Goal: Use online tool/utility: Use online tool/utility

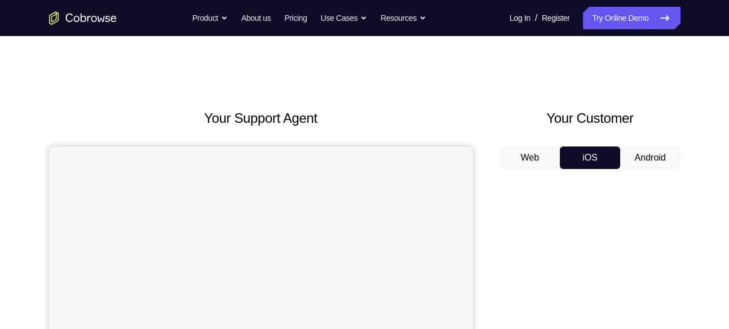
click at [654, 158] on button "Android" at bounding box center [650, 158] width 60 height 23
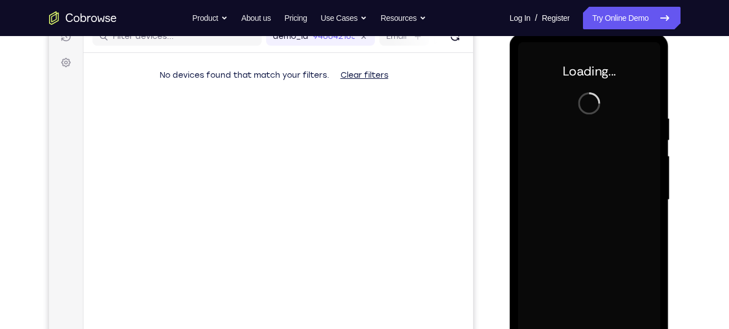
scroll to position [155, 0]
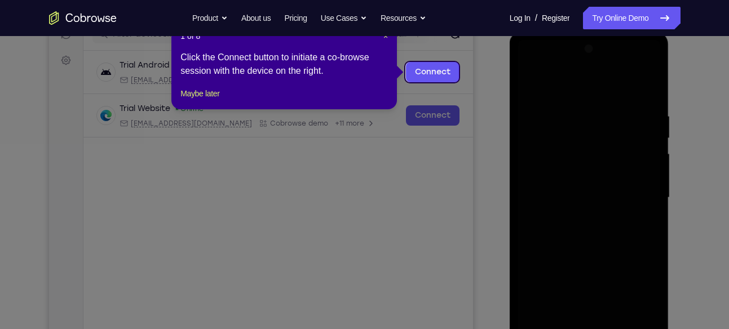
click at [560, 224] on icon at bounding box center [368, 164] width 737 height 329
click at [218, 100] on button "Maybe later" at bounding box center [199, 94] width 39 height 14
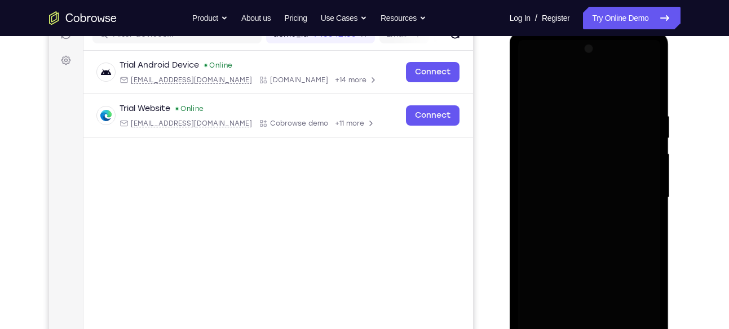
click at [583, 92] on div at bounding box center [589, 198] width 142 height 316
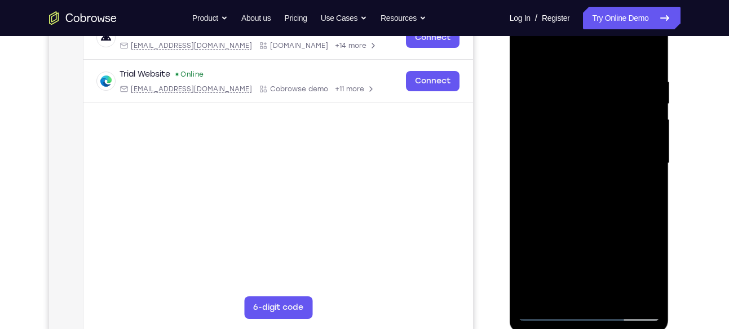
scroll to position [165, 0]
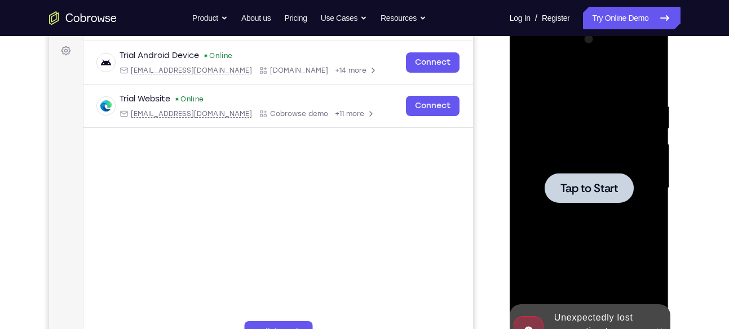
click at [599, 88] on div at bounding box center [589, 188] width 142 height 316
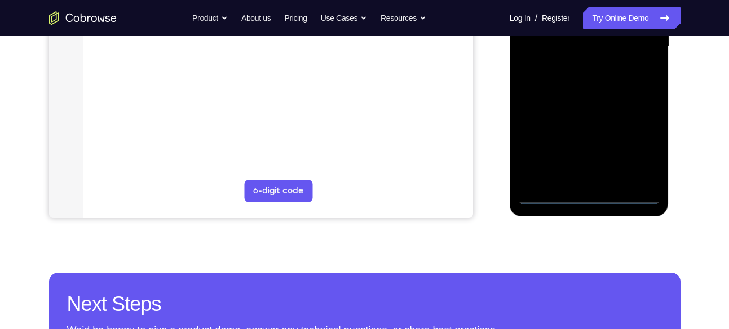
scroll to position [327, 0]
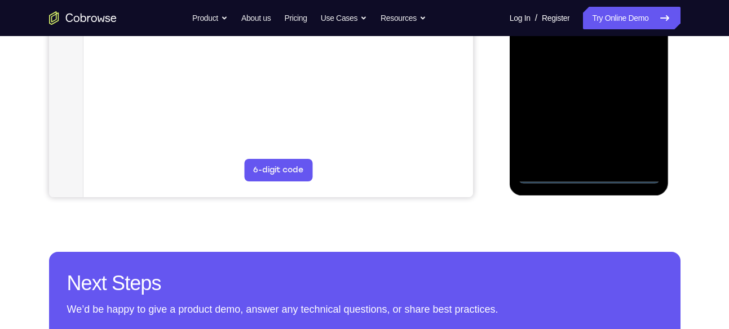
click at [590, 172] on div at bounding box center [589, 26] width 142 height 316
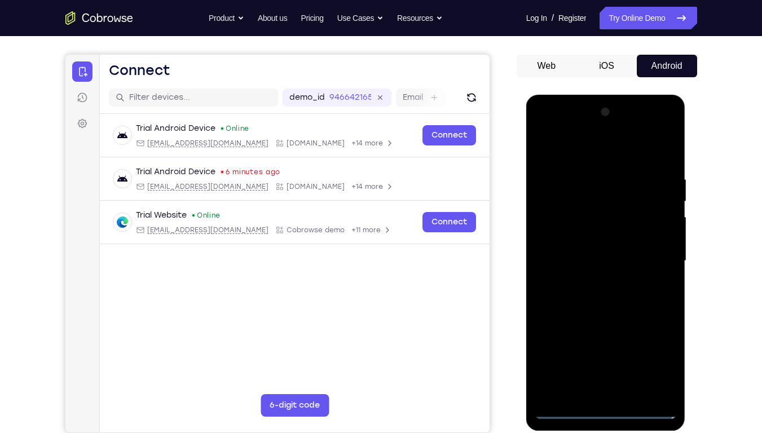
scroll to position [96, 0]
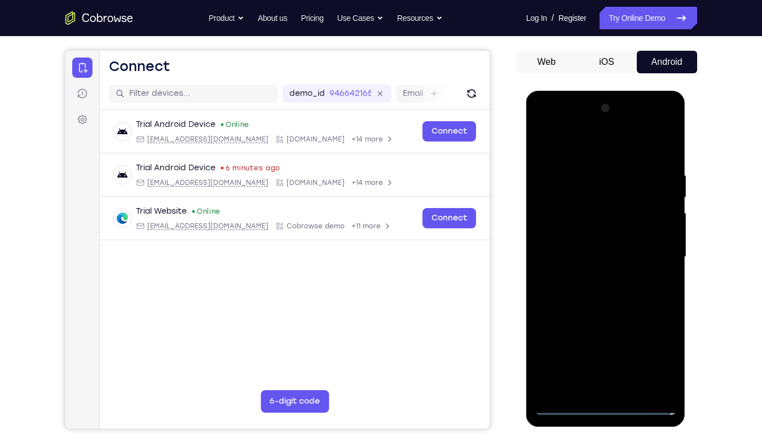
click at [607, 329] on div at bounding box center [605, 257] width 142 height 316
click at [654, 329] on div at bounding box center [605, 257] width 142 height 316
click at [544, 122] on div at bounding box center [605, 257] width 142 height 316
click at [556, 224] on div at bounding box center [605, 257] width 142 height 316
click at [591, 260] on div at bounding box center [605, 257] width 142 height 316
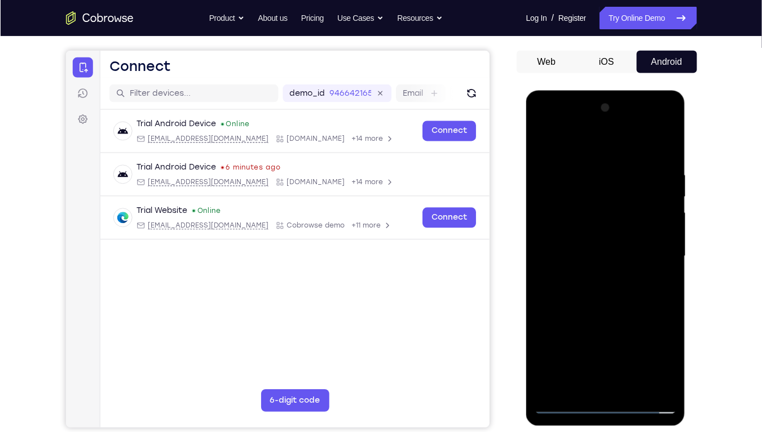
click at [590, 219] on div at bounding box center [605, 257] width 142 height 316
click at [585, 244] on div at bounding box center [605, 257] width 142 height 316
click at [565, 247] on div at bounding box center [605, 257] width 142 height 316
click at [577, 271] on div at bounding box center [605, 257] width 142 height 316
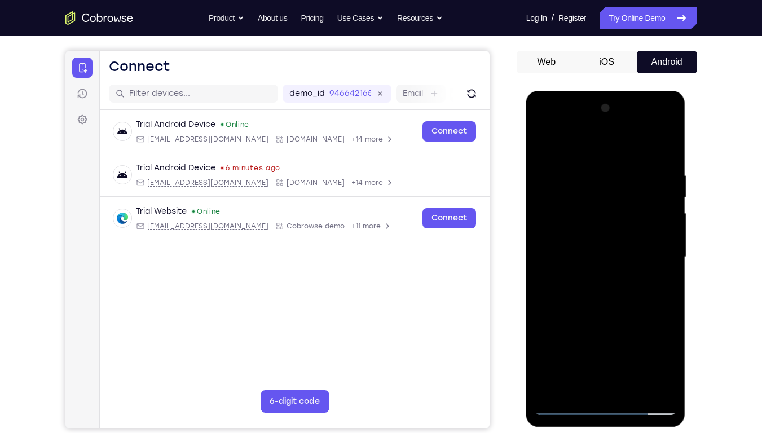
click at [607, 284] on div at bounding box center [605, 257] width 142 height 316
click at [607, 268] on div at bounding box center [605, 257] width 142 height 316
click at [614, 291] on div at bounding box center [605, 257] width 142 height 316
click at [567, 329] on div at bounding box center [605, 257] width 142 height 316
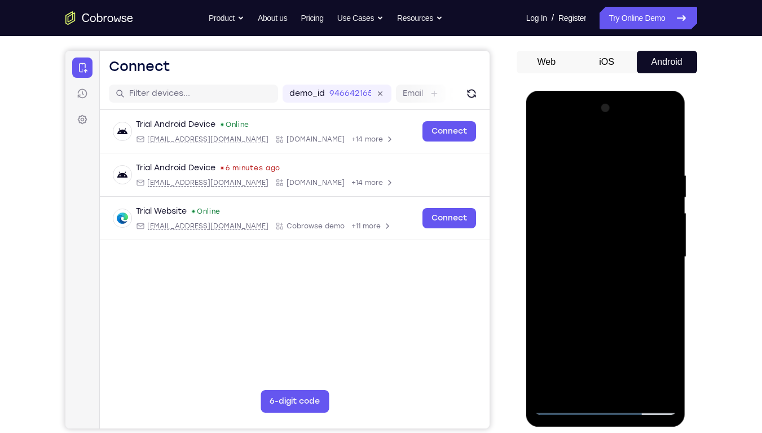
click at [561, 218] on div at bounding box center [605, 257] width 142 height 316
click at [594, 254] on div at bounding box center [605, 257] width 142 height 316
click at [585, 213] on div at bounding box center [605, 257] width 142 height 316
click at [605, 224] on div at bounding box center [605, 257] width 142 height 316
click at [594, 243] on div at bounding box center [605, 257] width 142 height 316
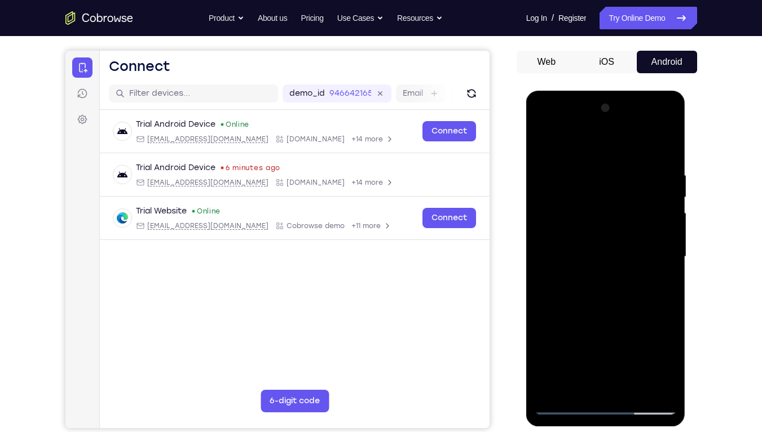
click at [577, 265] on div at bounding box center [605, 257] width 142 height 316
click at [598, 283] on div at bounding box center [605, 257] width 142 height 316
click at [597, 267] on div at bounding box center [605, 257] width 142 height 316
click at [604, 284] on div at bounding box center [605, 257] width 142 height 316
click at [663, 246] on div at bounding box center [605, 257] width 142 height 316
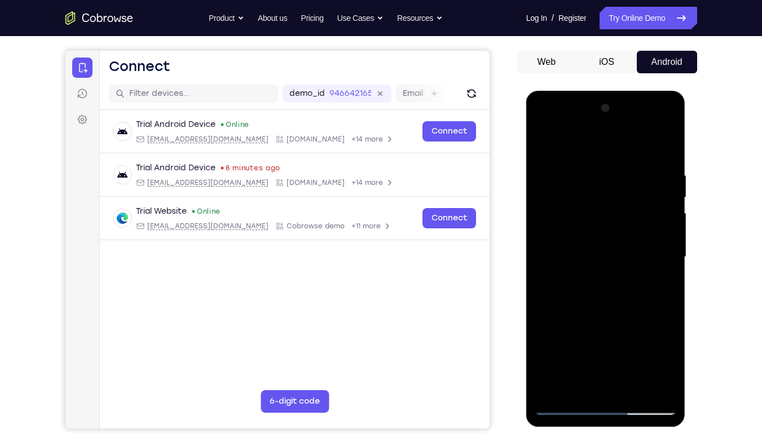
click at [623, 268] on div at bounding box center [605, 257] width 142 height 316
click at [615, 286] on div at bounding box center [605, 257] width 142 height 316
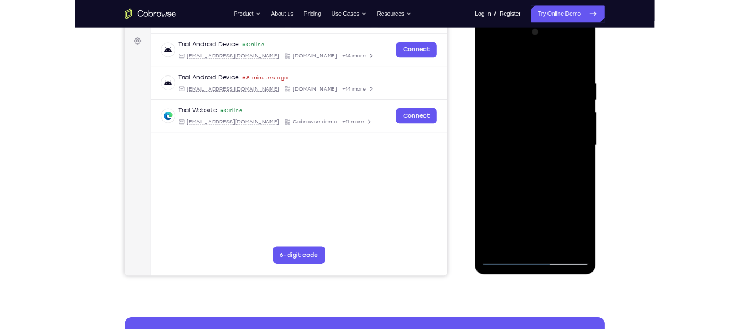
scroll to position [162, 0]
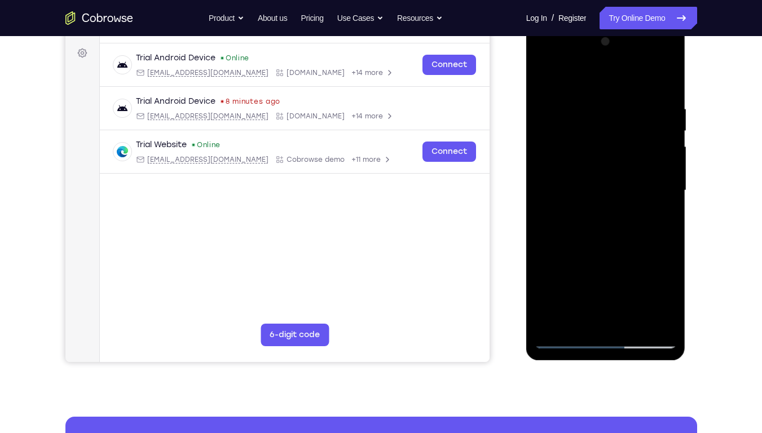
click at [567, 329] on div at bounding box center [605, 191] width 142 height 316
click at [573, 329] on div at bounding box center [605, 191] width 142 height 316
click at [656, 182] on div at bounding box center [605, 191] width 142 height 316
click at [598, 209] on div at bounding box center [605, 191] width 142 height 316
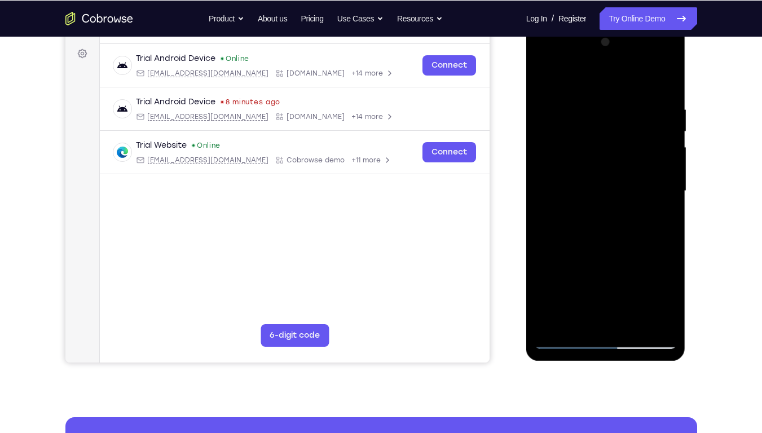
click at [582, 172] on div at bounding box center [605, 191] width 142 height 316
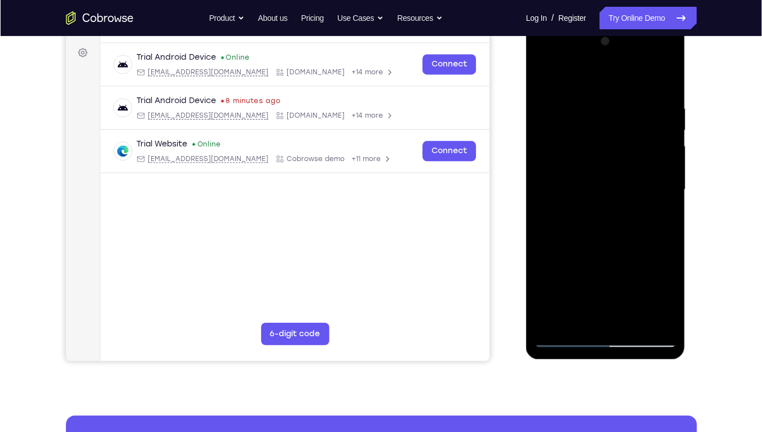
click at [601, 187] on div at bounding box center [605, 190] width 142 height 316
click at [600, 224] on div at bounding box center [605, 191] width 142 height 316
click at [621, 215] on div at bounding box center [605, 190] width 142 height 316
click at [669, 76] on div at bounding box center [605, 191] width 142 height 316
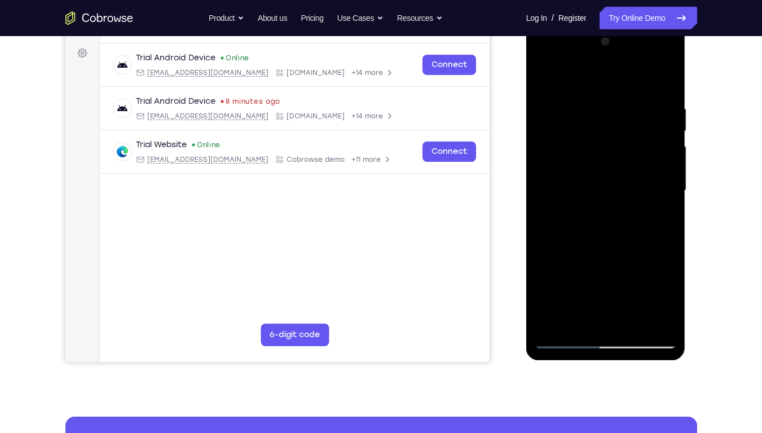
click at [614, 107] on div at bounding box center [605, 191] width 142 height 316
click at [629, 114] on div at bounding box center [605, 191] width 142 height 316
click at [629, 135] on div at bounding box center [605, 191] width 142 height 316
click at [629, 152] on div at bounding box center [605, 191] width 142 height 316
click at [548, 98] on div at bounding box center [605, 191] width 142 height 316
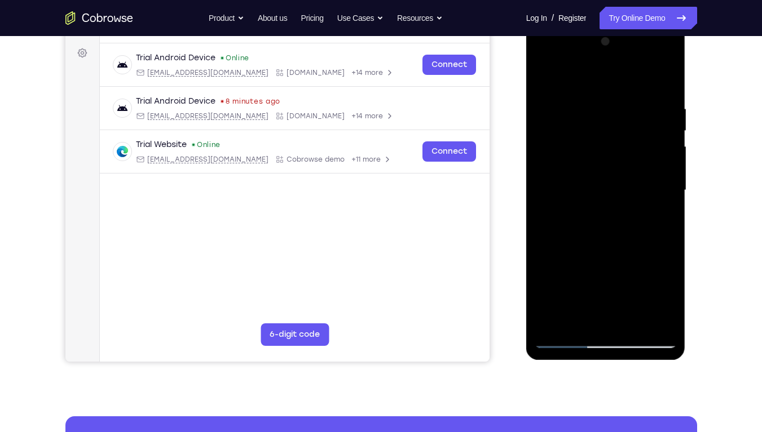
click at [552, 100] on div at bounding box center [605, 191] width 142 height 316
click at [576, 191] on div at bounding box center [605, 191] width 142 height 316
click at [542, 78] on div at bounding box center [605, 191] width 142 height 316
click at [546, 119] on div at bounding box center [605, 191] width 142 height 316
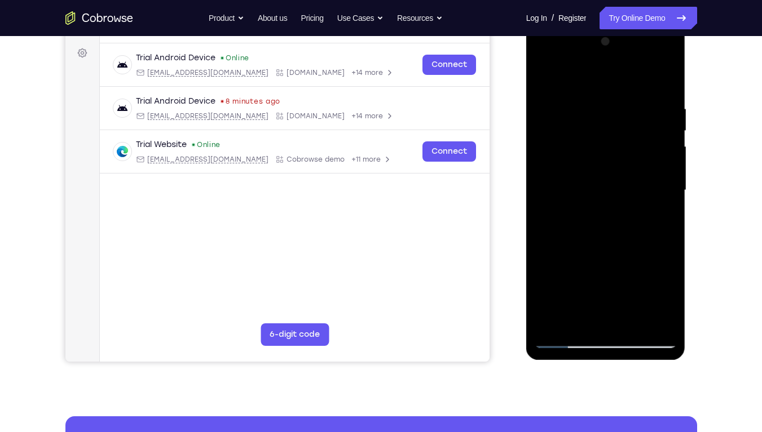
click at [565, 329] on div at bounding box center [605, 191] width 142 height 316
click at [549, 94] on div at bounding box center [605, 191] width 142 height 316
drag, startPoint x: 590, startPoint y: 236, endPoint x: 586, endPoint y: 141, distance: 94.8
click at [586, 141] on div at bounding box center [605, 191] width 142 height 316
click at [561, 329] on div at bounding box center [605, 191] width 142 height 316
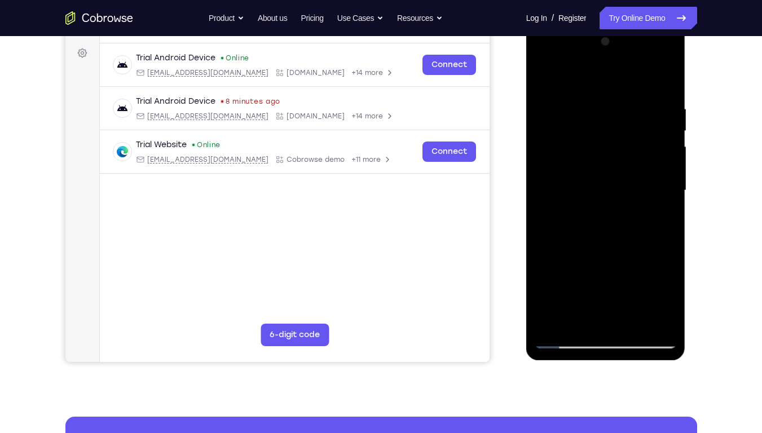
drag, startPoint x: 607, startPoint y: 126, endPoint x: 598, endPoint y: 245, distance: 119.9
click at [598, 245] on div at bounding box center [605, 191] width 142 height 316
click at [543, 139] on div at bounding box center [605, 191] width 142 height 316
drag, startPoint x: 594, startPoint y: 303, endPoint x: 601, endPoint y: 162, distance: 141.1
click at [601, 162] on div at bounding box center [605, 191] width 142 height 316
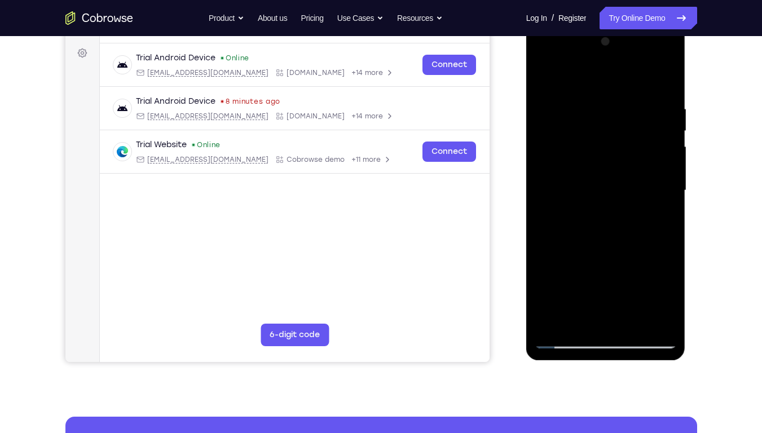
click at [561, 329] on div at bounding box center [605, 191] width 142 height 316
click at [627, 103] on div at bounding box center [605, 191] width 142 height 316
drag, startPoint x: 608, startPoint y: 172, endPoint x: 596, endPoint y: 372, distance: 200.5
click at [596, 329] on html "Online web based iOS Simulators and Android Emulators. Run iPhone, iPad, Mobile…" at bounding box center [606, 193] width 161 height 338
click at [554, 114] on div at bounding box center [605, 191] width 142 height 316
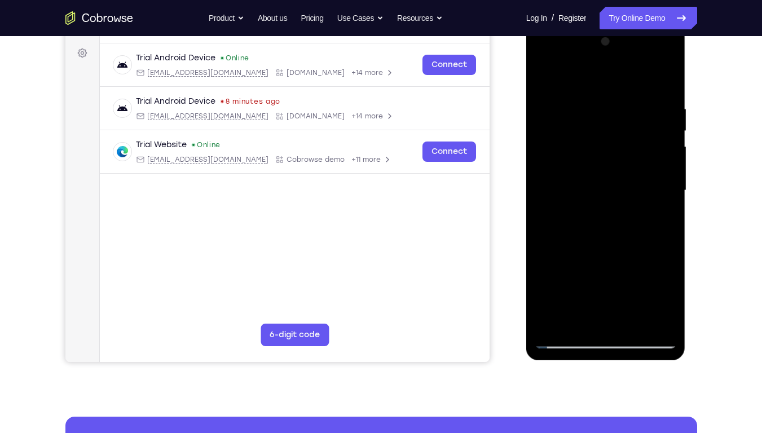
drag, startPoint x: 605, startPoint y: 250, endPoint x: 628, endPoint y: 113, distance: 138.8
click at [628, 113] on div at bounding box center [605, 191] width 142 height 316
drag, startPoint x: 625, startPoint y: 135, endPoint x: 589, endPoint y: 348, distance: 216.0
click at [589, 329] on div at bounding box center [605, 191] width 142 height 316
click at [568, 329] on div at bounding box center [605, 191] width 142 height 316
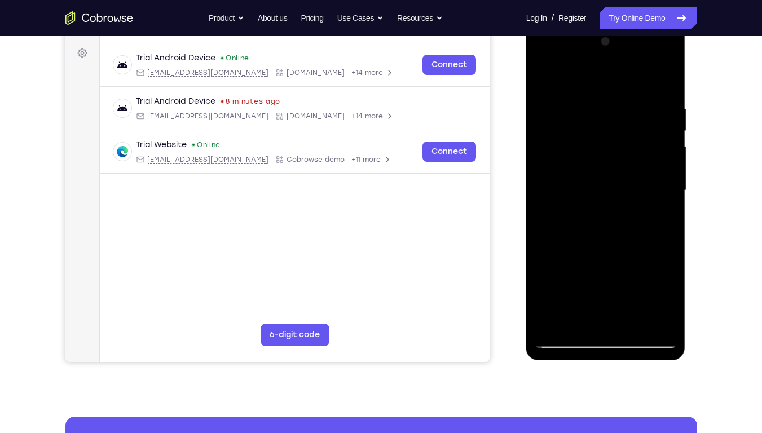
click at [630, 324] on div at bounding box center [605, 191] width 142 height 316
click at [617, 249] on div at bounding box center [605, 191] width 142 height 316
drag, startPoint x: 591, startPoint y: 293, endPoint x: 594, endPoint y: 311, distance: 18.2
click at [594, 311] on div at bounding box center [605, 191] width 142 height 316
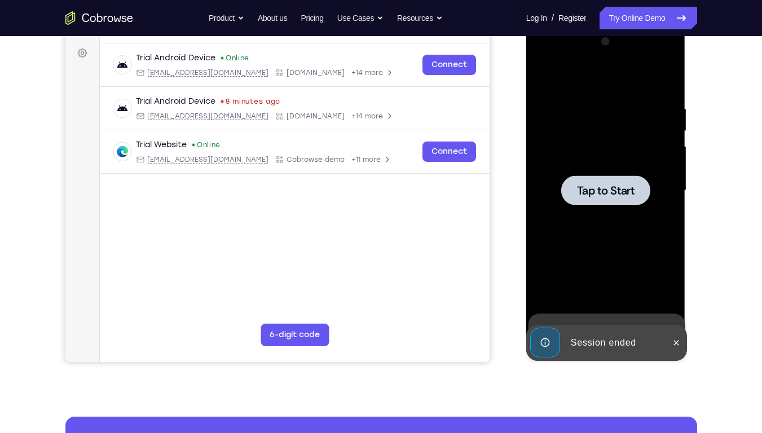
click at [604, 193] on span "Tap to Start" at bounding box center [605, 190] width 57 height 11
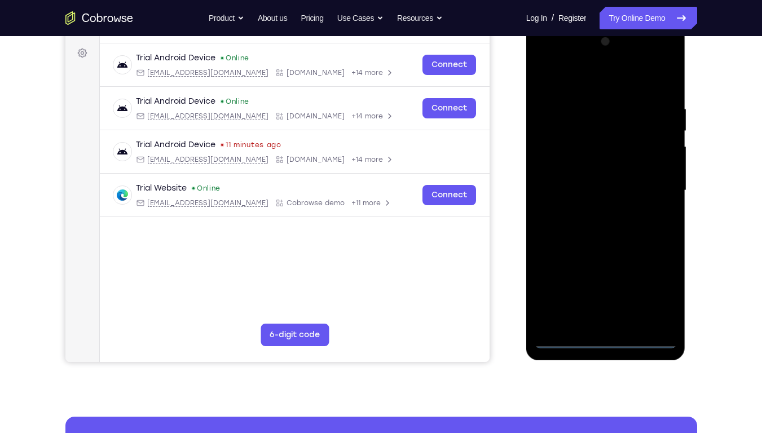
click at [514, 255] on div "Your Support Agent Your Customer Web iOS Android" at bounding box center [380, 154] width 631 height 417
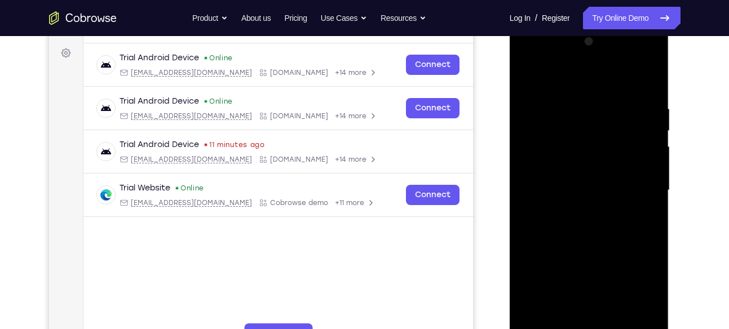
click at [614, 174] on div at bounding box center [589, 191] width 142 height 316
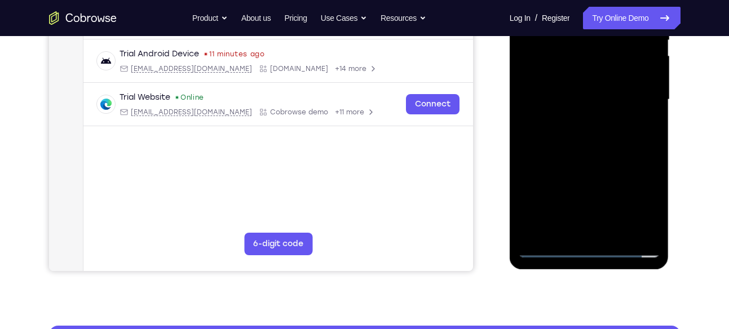
scroll to position [248, 0]
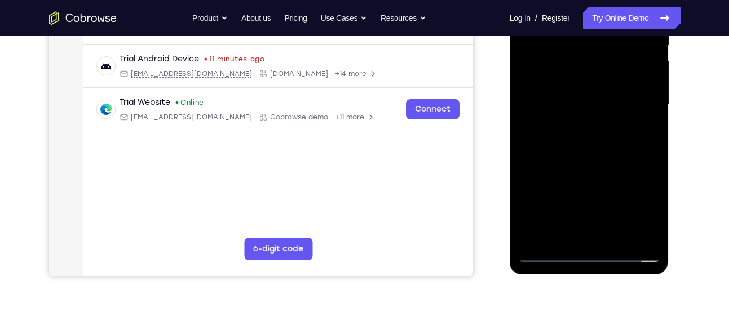
click at [590, 253] on div at bounding box center [589, 105] width 142 height 316
click at [639, 213] on div at bounding box center [589, 105] width 142 height 316
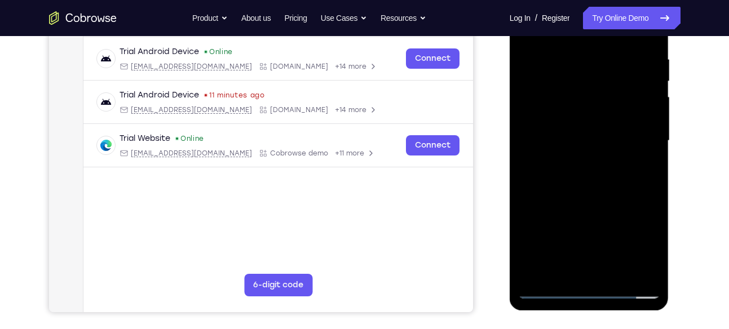
scroll to position [195, 0]
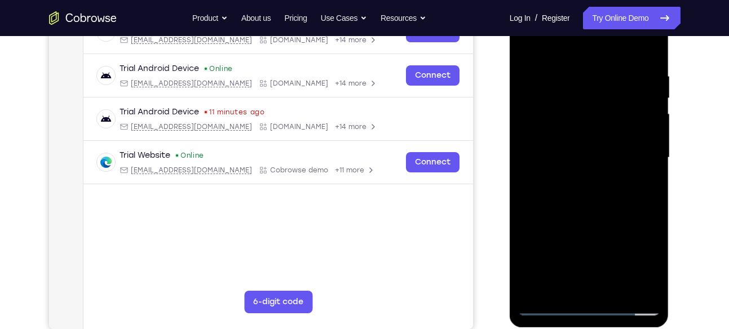
click at [590, 306] on div at bounding box center [589, 158] width 142 height 316
click at [642, 256] on div at bounding box center [589, 158] width 142 height 316
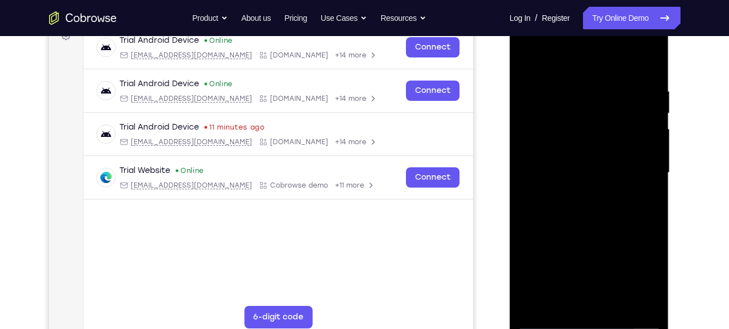
scroll to position [162, 0]
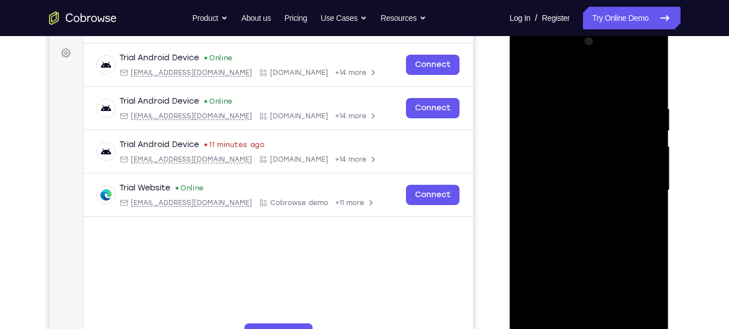
click at [532, 57] on div at bounding box center [589, 191] width 142 height 316
click at [635, 183] on div at bounding box center [589, 191] width 142 height 316
click at [577, 210] on div at bounding box center [589, 191] width 142 height 316
click at [575, 184] on div at bounding box center [589, 191] width 142 height 316
click at [560, 170] on div at bounding box center [589, 191] width 142 height 316
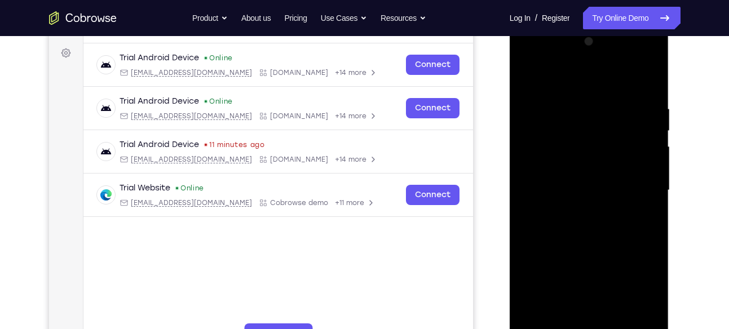
click at [570, 184] on div at bounding box center [589, 191] width 142 height 316
click at [583, 228] on div at bounding box center [589, 191] width 142 height 316
click at [582, 228] on div at bounding box center [589, 191] width 142 height 316
click at [646, 200] on div at bounding box center [589, 191] width 142 height 316
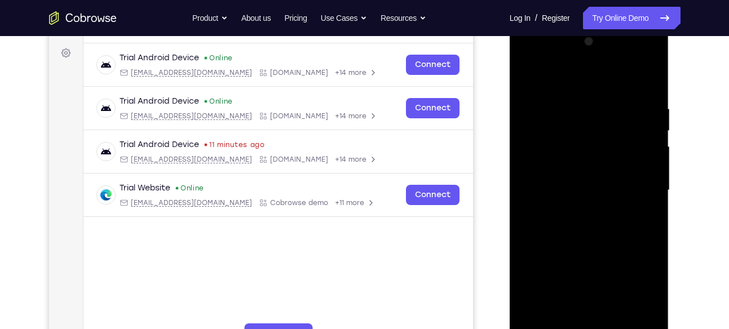
click at [576, 166] on div at bounding box center [589, 191] width 142 height 316
click at [579, 192] on div at bounding box center [589, 191] width 142 height 316
click at [580, 227] on div at bounding box center [589, 191] width 142 height 316
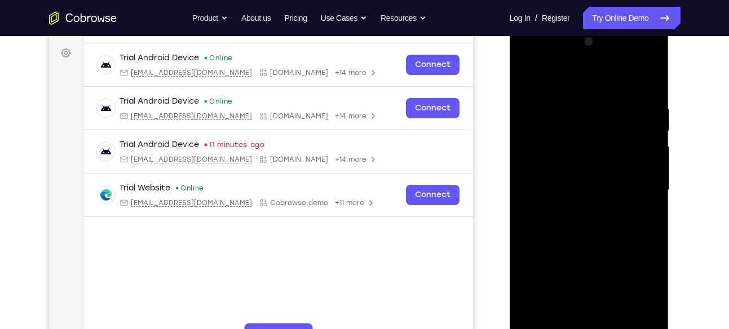
click at [647, 94] on div at bounding box center [589, 191] width 142 height 316
click at [616, 321] on div at bounding box center [589, 191] width 142 height 316
click at [595, 253] on div at bounding box center [589, 191] width 142 height 316
click at [576, 262] on div at bounding box center [589, 191] width 142 height 316
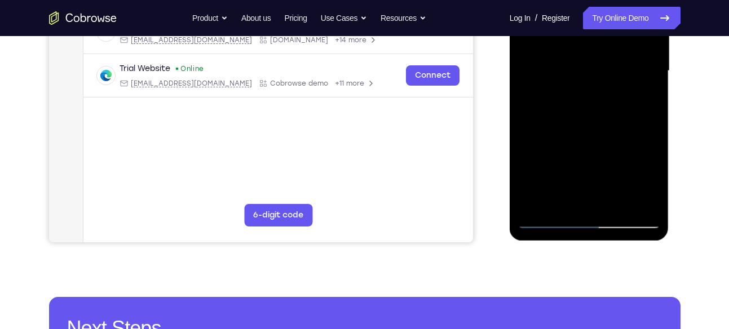
scroll to position [226, 0]
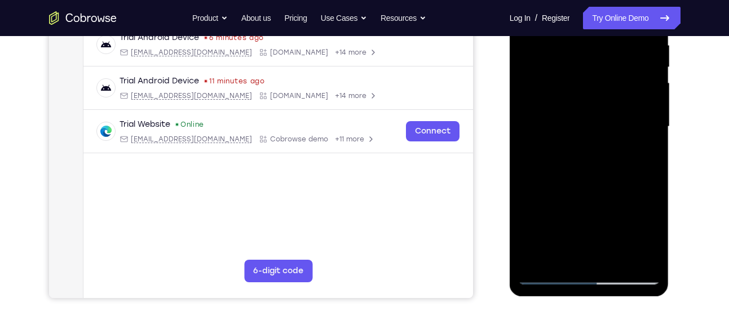
click at [581, 169] on div at bounding box center [589, 127] width 142 height 316
click at [550, 271] on div at bounding box center [589, 127] width 142 height 316
click at [548, 274] on div at bounding box center [589, 127] width 142 height 316
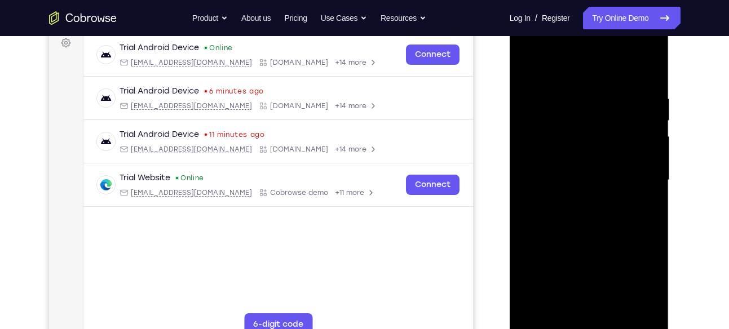
scroll to position [238, 0]
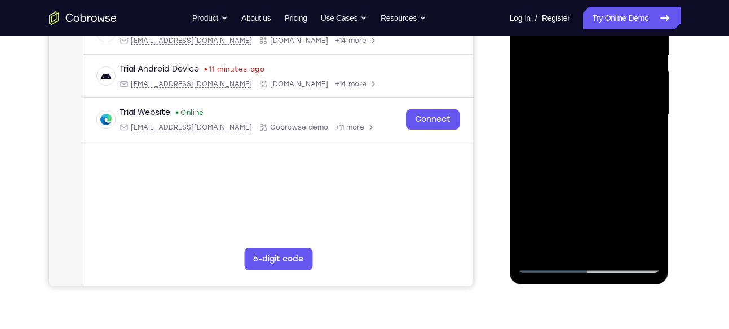
click at [550, 268] on div at bounding box center [589, 115] width 142 height 316
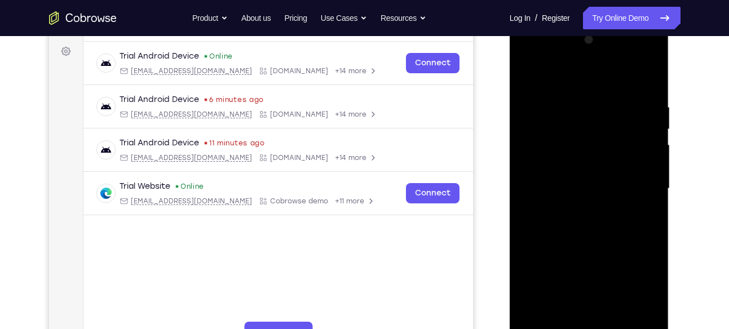
scroll to position [159, 0]
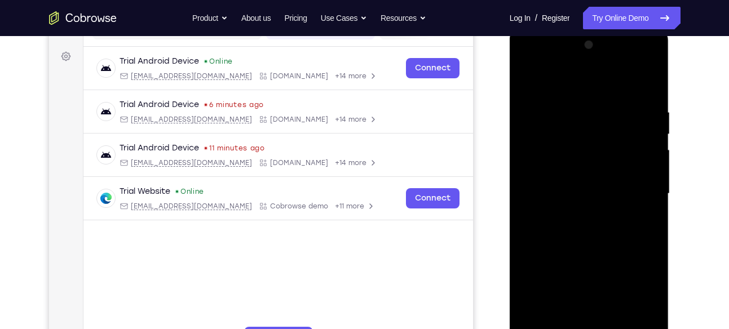
drag, startPoint x: 592, startPoint y: 265, endPoint x: 587, endPoint y: 88, distance: 177.6
click at [587, 88] on div at bounding box center [589, 194] width 142 height 316
drag, startPoint x: 595, startPoint y: 268, endPoint x: 593, endPoint y: 114, distance: 153.9
click at [593, 114] on div at bounding box center [589, 194] width 142 height 316
click at [652, 141] on div at bounding box center [589, 194] width 142 height 316
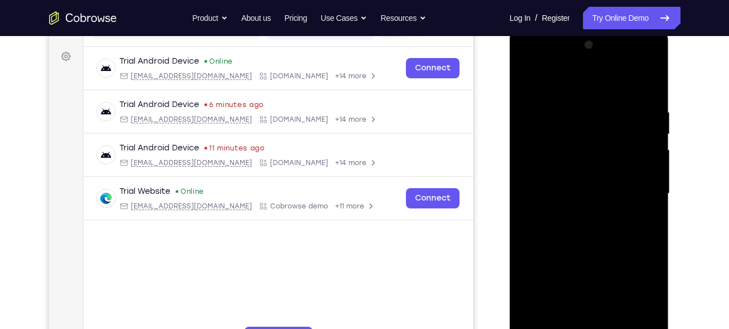
click at [649, 142] on div at bounding box center [589, 194] width 142 height 316
click at [523, 139] on div at bounding box center [589, 194] width 142 height 316
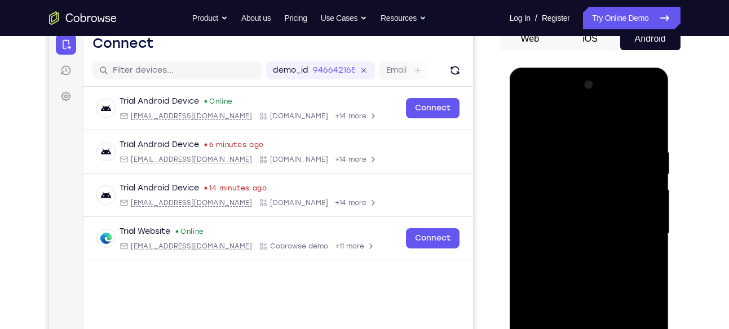
scroll to position [111, 0]
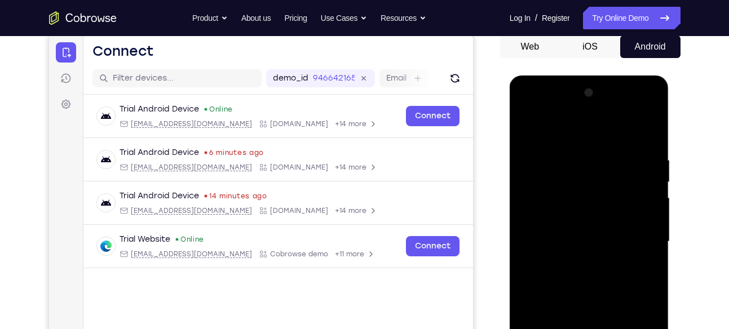
click at [654, 188] on div at bounding box center [589, 242] width 142 height 316
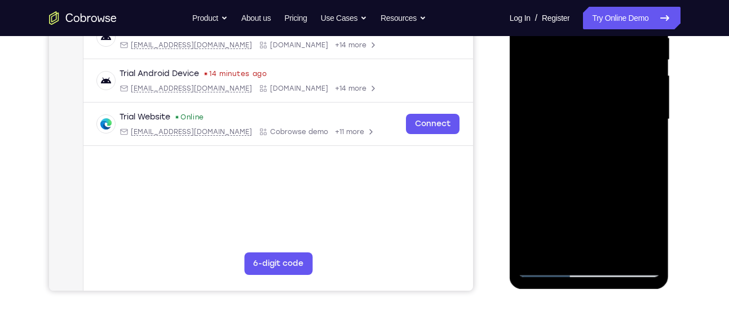
scroll to position [234, 0]
click at [545, 265] on div at bounding box center [589, 119] width 142 height 316
click at [539, 86] on div at bounding box center [589, 119] width 142 height 316
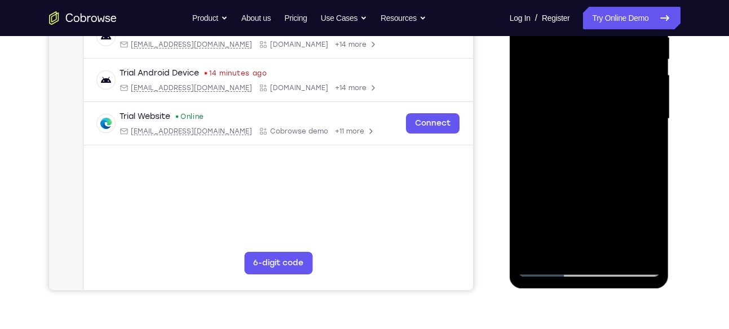
click at [574, 123] on div at bounding box center [589, 119] width 142 height 316
click at [547, 112] on div at bounding box center [589, 119] width 142 height 316
click at [557, 130] on div at bounding box center [589, 119] width 142 height 316
click at [586, 145] on div at bounding box center [589, 119] width 142 height 316
click at [578, 127] on div at bounding box center [589, 119] width 142 height 316
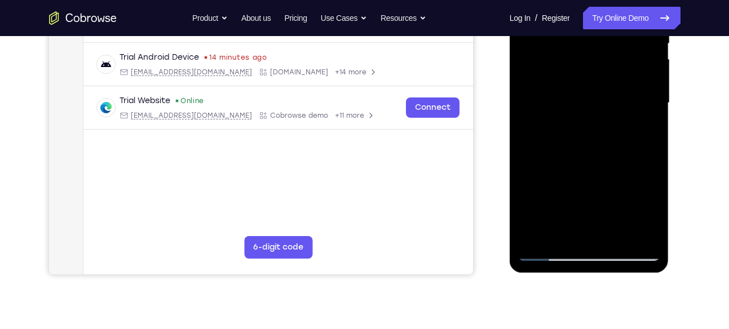
scroll to position [252, 0]
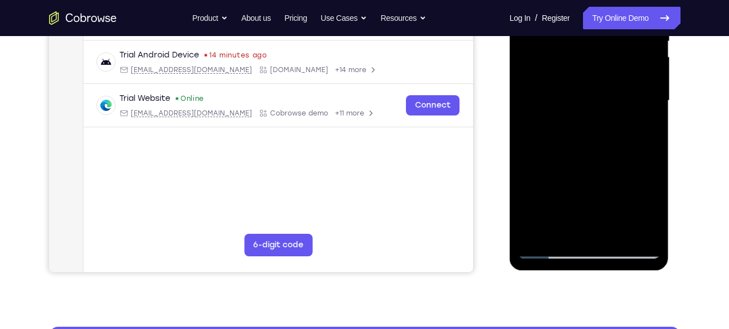
click at [552, 256] on div at bounding box center [589, 101] width 142 height 316
click at [546, 253] on div at bounding box center [589, 101] width 142 height 316
click at [634, 196] on div at bounding box center [589, 101] width 142 height 316
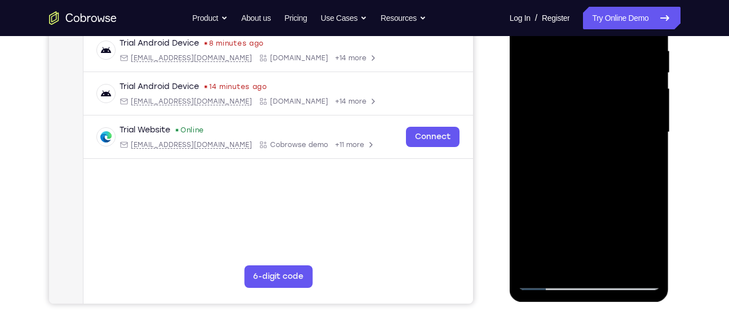
scroll to position [199, 0]
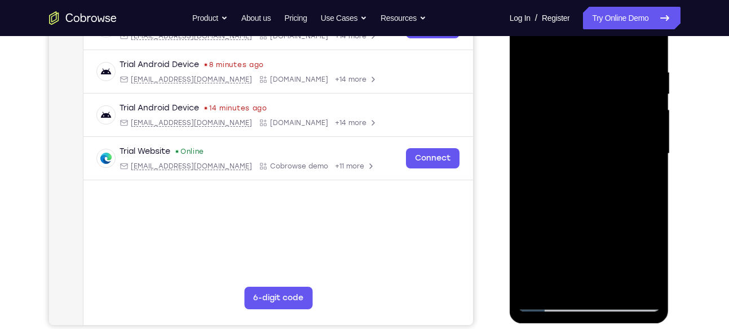
click at [537, 117] on div at bounding box center [589, 154] width 142 height 316
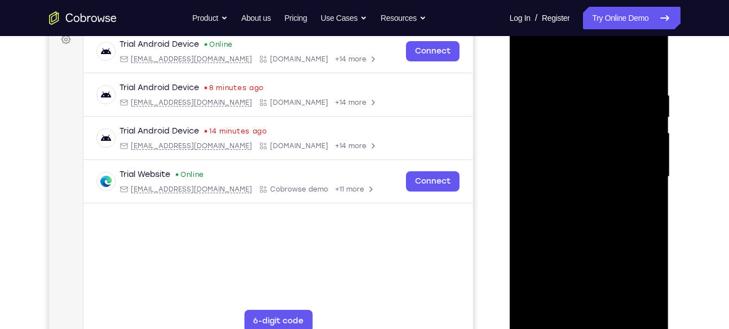
scroll to position [170, 0]
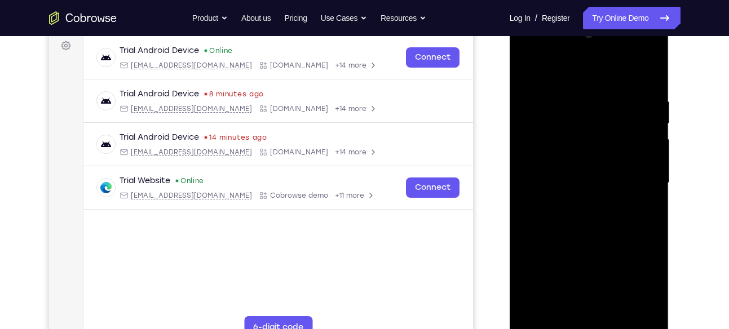
drag, startPoint x: 624, startPoint y: 240, endPoint x: 610, endPoint y: 143, distance: 98.0
click at [610, 143] on div at bounding box center [589, 183] width 142 height 316
click at [651, 68] on div at bounding box center [589, 183] width 142 height 316
click at [538, 98] on div at bounding box center [589, 183] width 142 height 316
drag, startPoint x: 576, startPoint y: 247, endPoint x: 578, endPoint y: 107, distance: 139.8
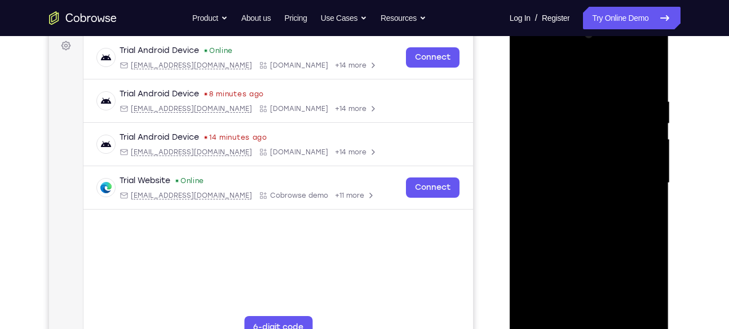
click at [578, 107] on div at bounding box center [589, 183] width 142 height 316
click at [641, 315] on div at bounding box center [589, 183] width 142 height 316
click at [581, 109] on div at bounding box center [589, 183] width 142 height 316
click at [652, 104] on div at bounding box center [589, 183] width 142 height 316
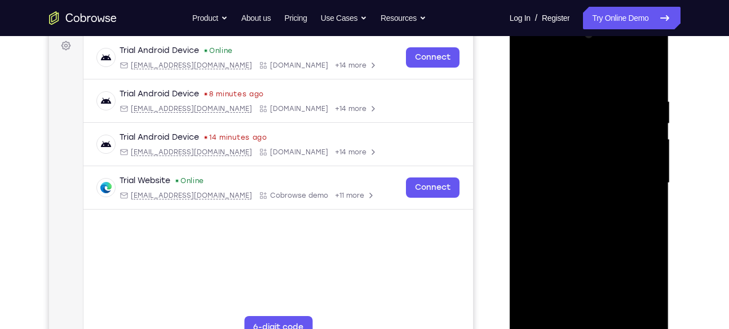
scroll to position [124, 0]
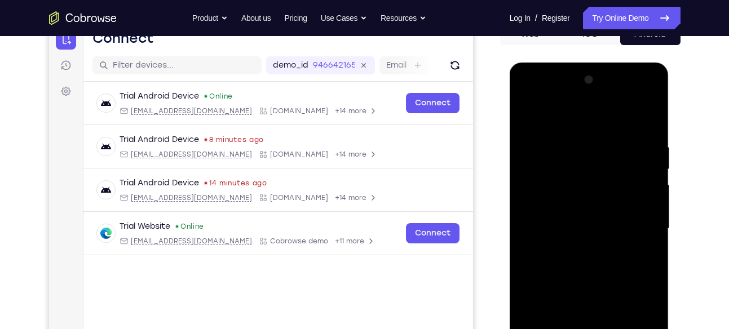
click at [654, 151] on div at bounding box center [589, 229] width 142 height 316
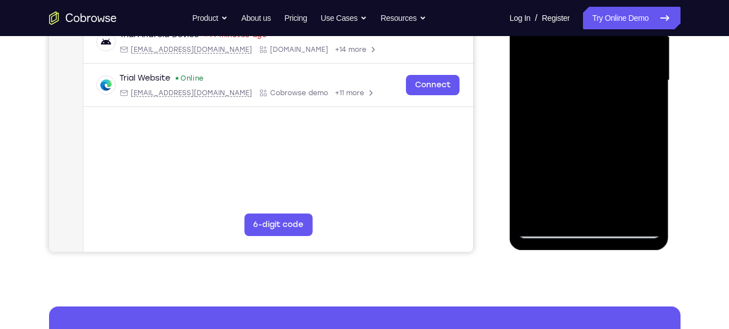
scroll to position [275, 0]
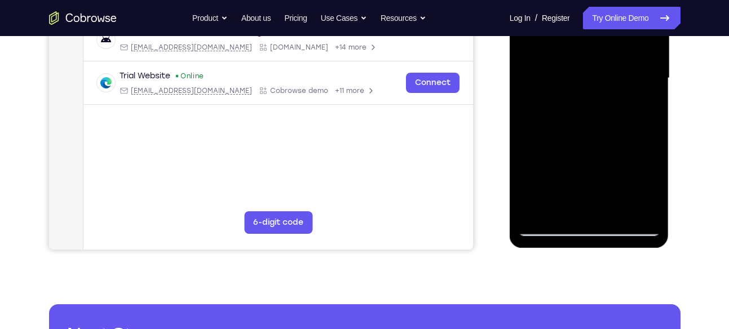
click at [553, 231] on div at bounding box center [589, 79] width 142 height 316
drag, startPoint x: 599, startPoint y: 113, endPoint x: 616, endPoint y: 236, distance: 124.7
click at [616, 236] on div at bounding box center [590, 80] width 160 height 336
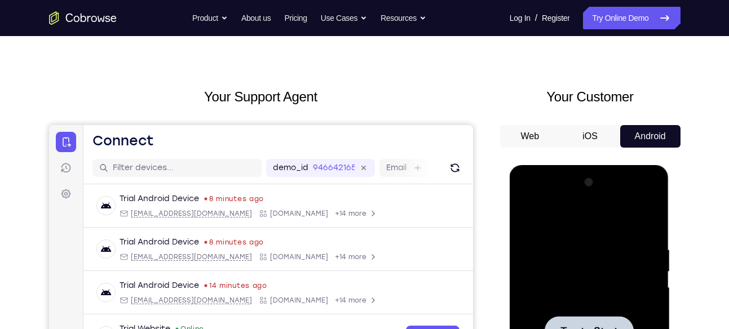
scroll to position [0, 0]
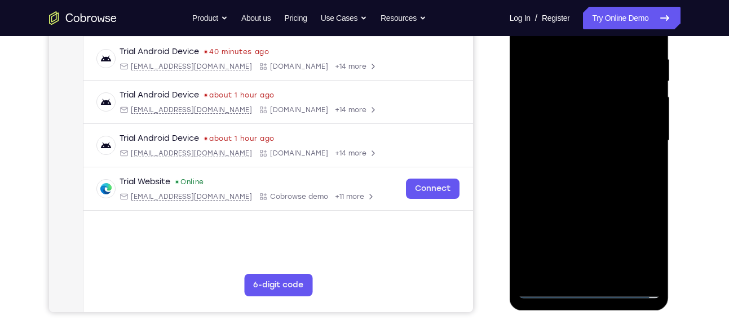
scroll to position [215, 0]
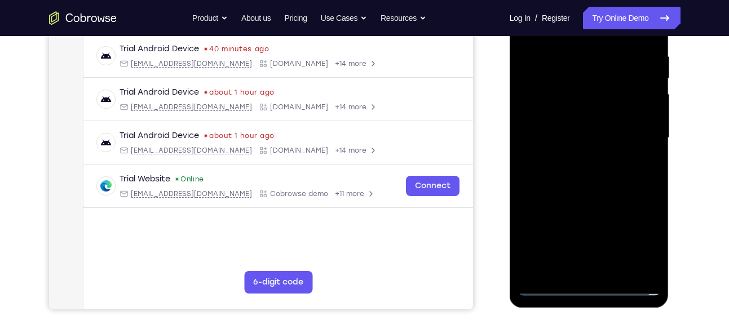
click at [587, 287] on div at bounding box center [589, 138] width 142 height 316
click at [636, 226] on div at bounding box center [589, 138] width 142 height 316
click at [644, 239] on div at bounding box center [589, 138] width 142 height 316
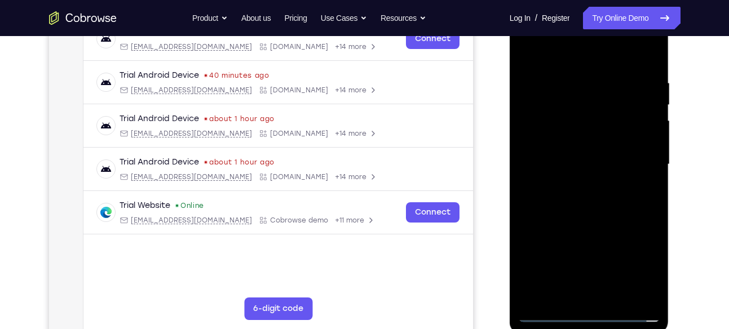
scroll to position [187, 0]
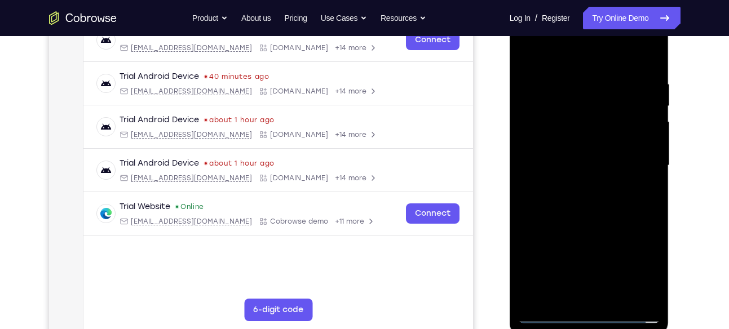
click at [528, 50] on div at bounding box center [589, 166] width 142 height 316
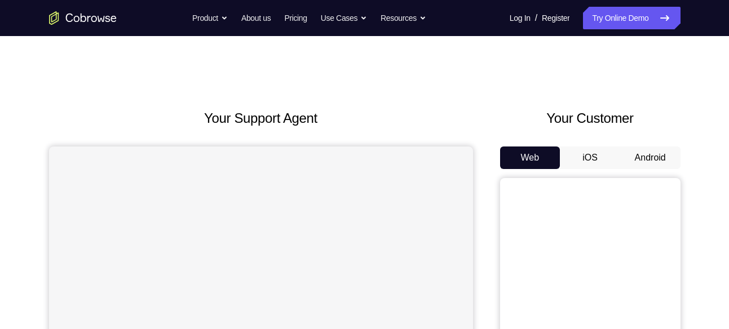
scroll to position [187, 0]
